Goal: Check status: Check status

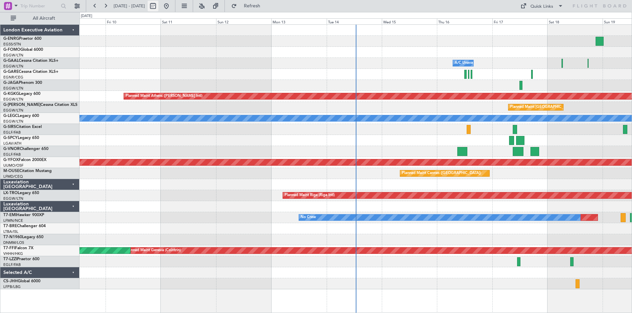
click at [158, 7] on button at bounding box center [153, 6] width 11 height 11
select select "10"
select select "2025"
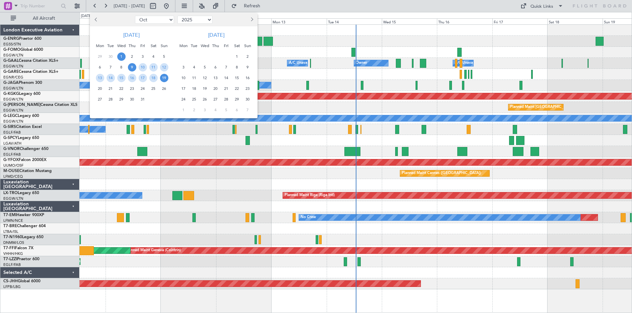
click at [123, 55] on span "1" at bounding box center [121, 56] width 8 height 8
click at [123, 80] on span "15" at bounding box center [121, 78] width 8 height 8
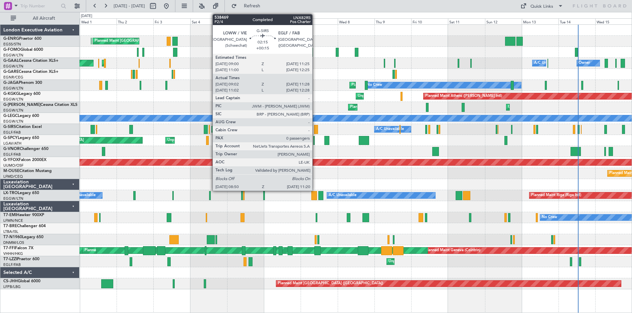
click at [315, 132] on div at bounding box center [316, 129] width 4 height 9
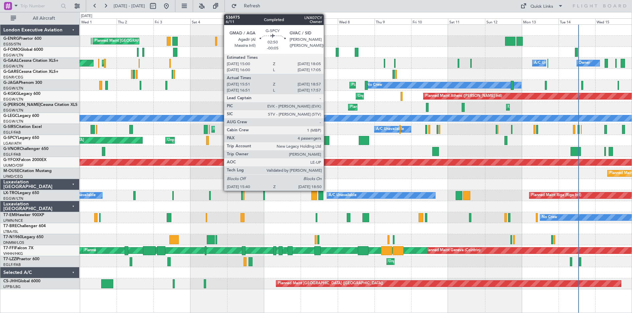
click at [327, 142] on div at bounding box center [326, 140] width 5 height 9
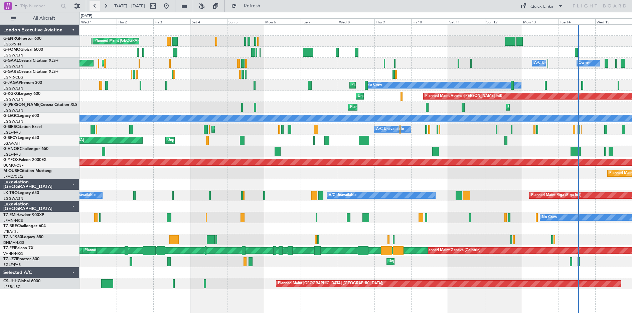
click at [95, 6] on button at bounding box center [95, 6] width 11 height 11
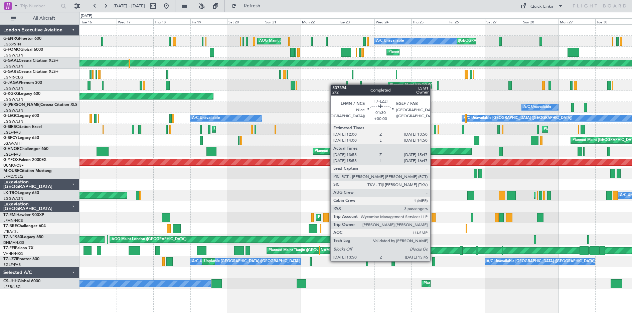
click at [433, 260] on div at bounding box center [433, 261] width 3 height 9
